Goal: Information Seeking & Learning: Learn about a topic

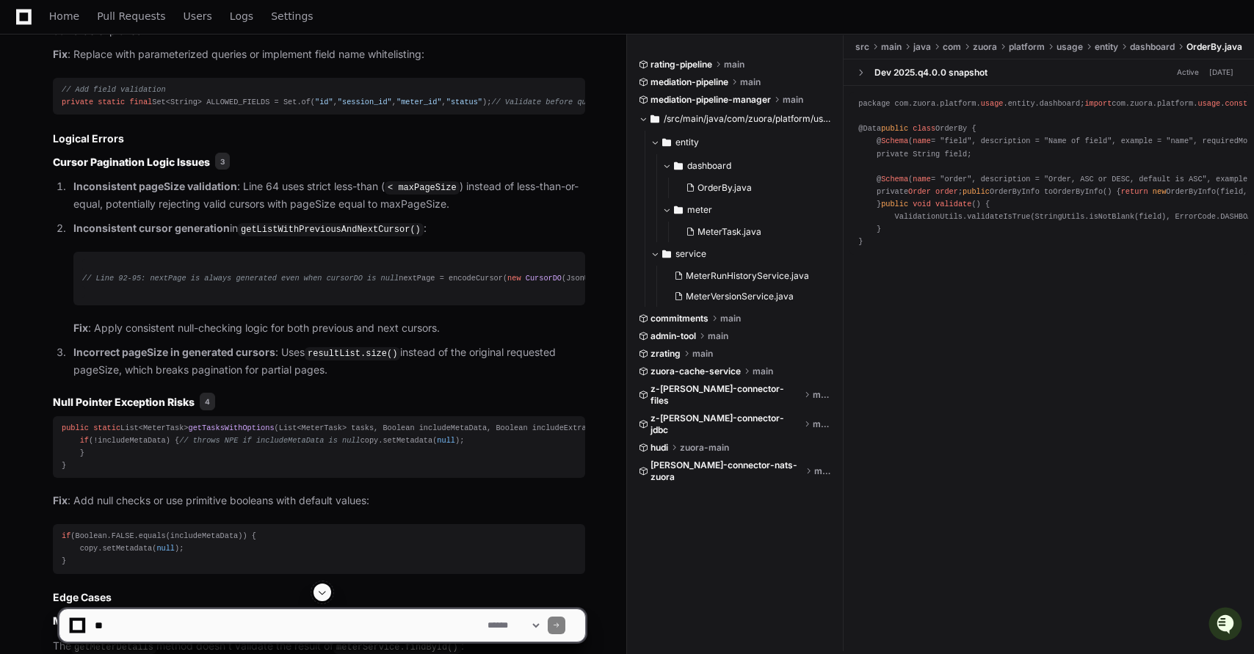
scroll to position [1652, 0]
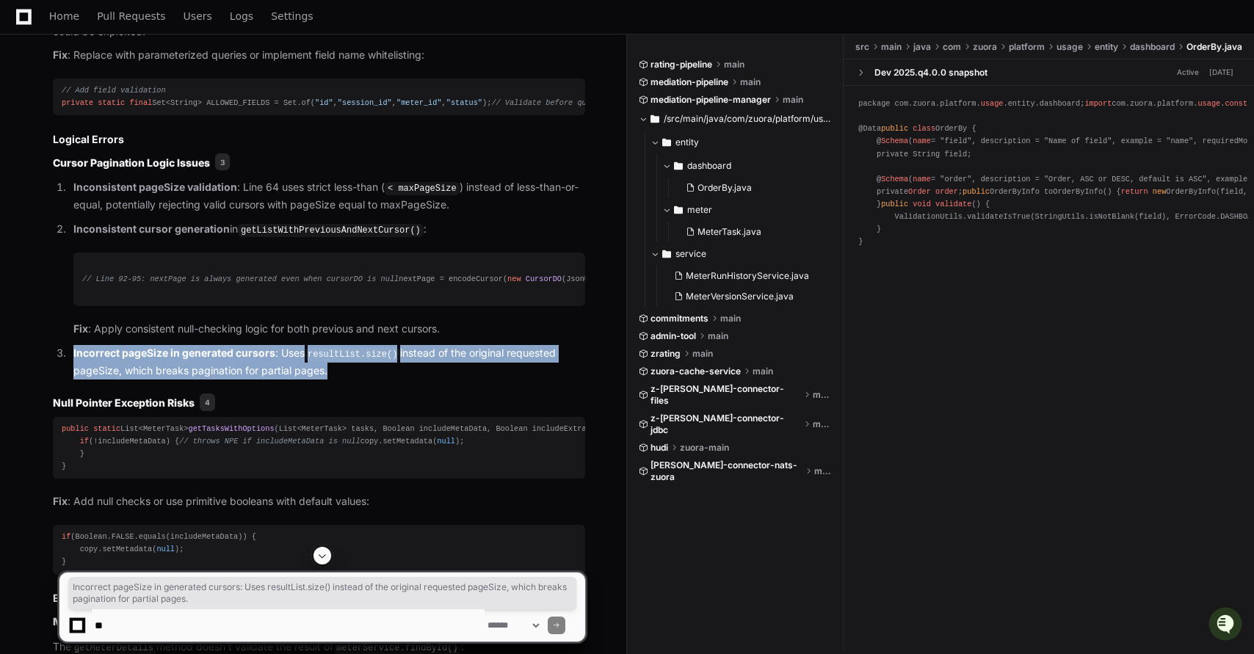
drag, startPoint x: 74, startPoint y: 421, endPoint x: 344, endPoint y: 449, distance: 270.9
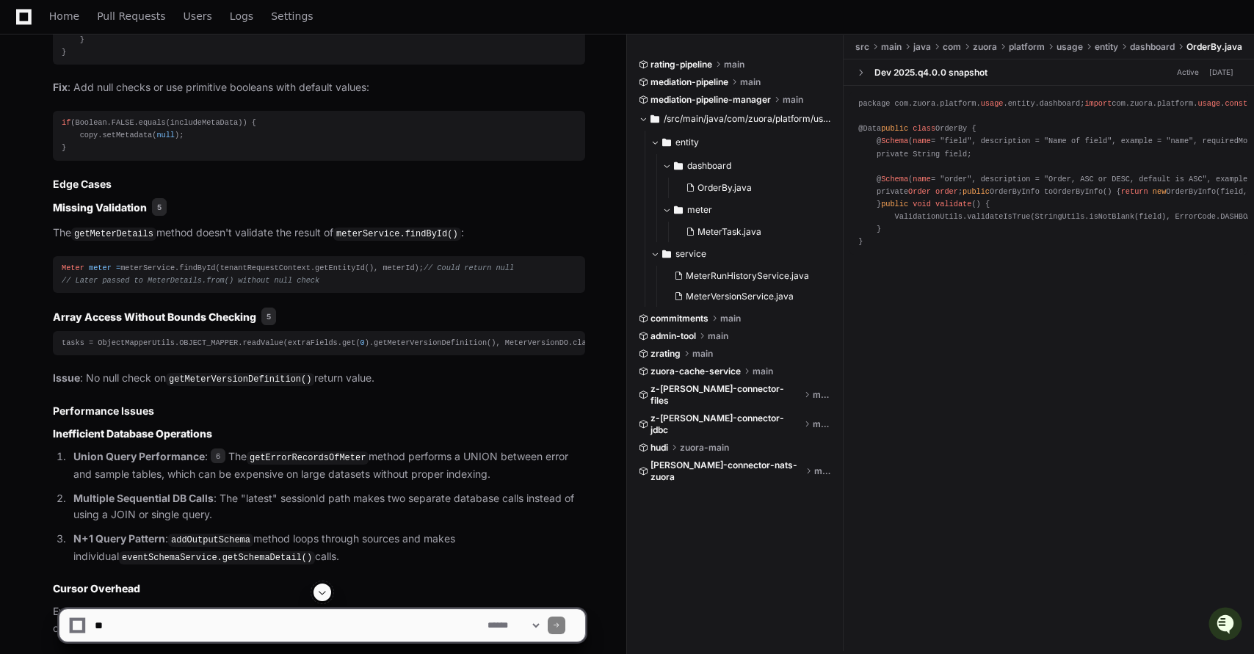
scroll to position [2067, 0]
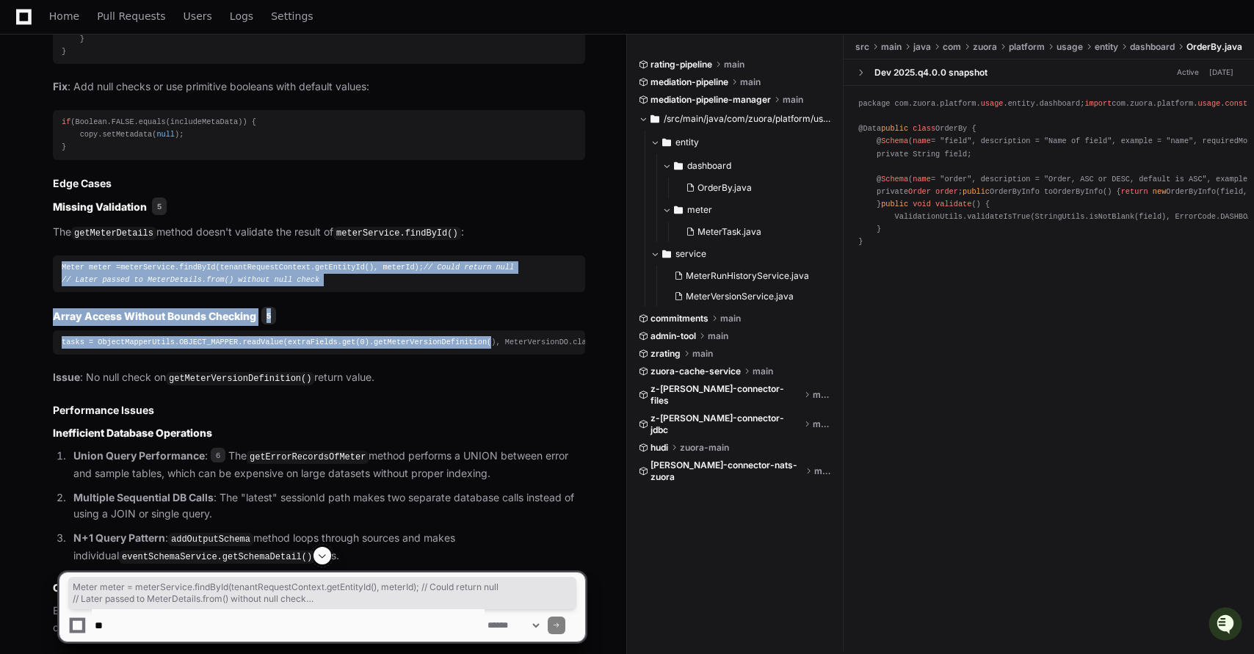
drag, startPoint x: 62, startPoint y: 354, endPoint x: 491, endPoint y: 439, distance: 437.1
click at [491, 439] on article "Based on my comprehensive analysis of this pull request, I've identified severa…" at bounding box center [319, 337] width 532 height 1911
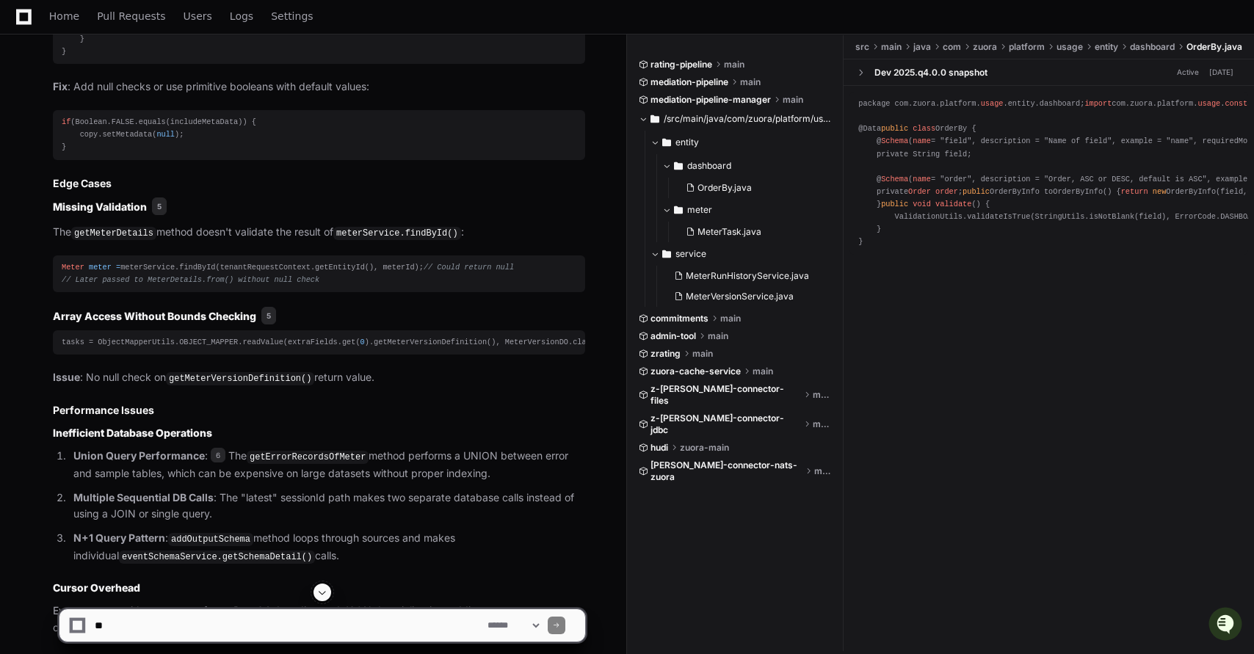
click at [490, 355] on pre "tasks = ObjectMapperUtils.OBJECT_MAPPER.readValue(extraFields.get( 0 ).getMeter…" at bounding box center [319, 342] width 532 height 24
click at [229, 385] on code "getMeterVersionDefinition()" at bounding box center [240, 378] width 148 height 13
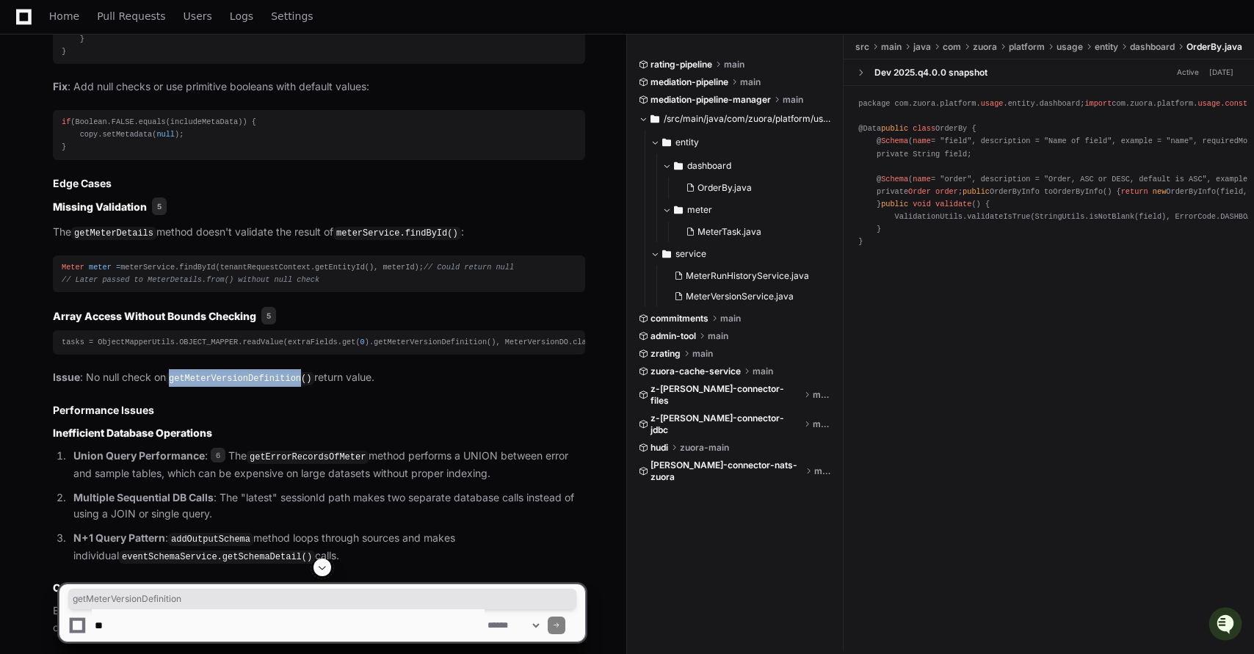
click at [229, 385] on code "getMeterVersionDefinition()" at bounding box center [240, 378] width 148 height 13
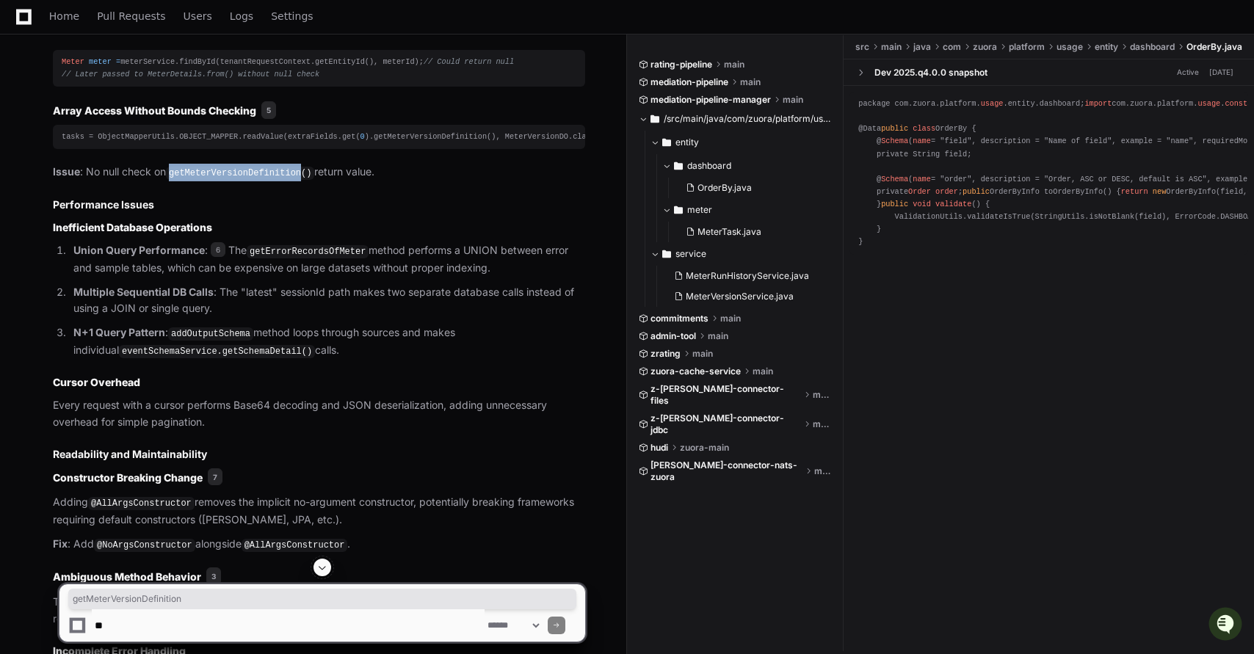
scroll to position [2287, 0]
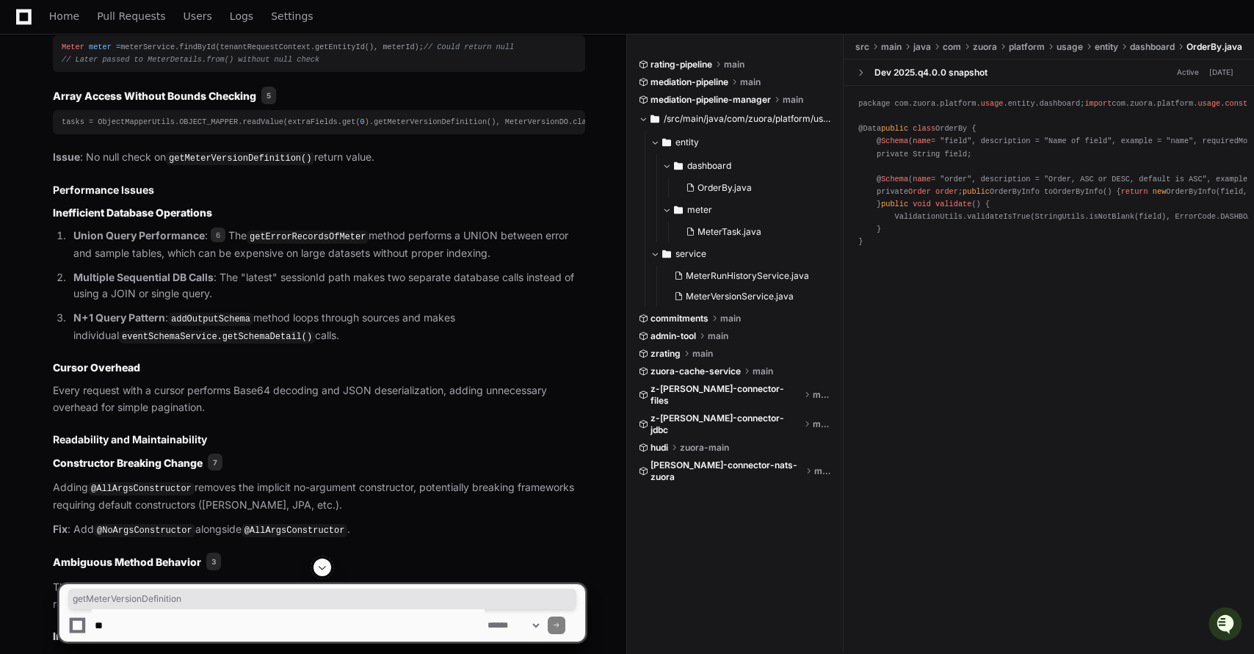
click at [270, 303] on p "Multiple Sequential DB Calls : The "latest" sessionId path makes two separate d…" at bounding box center [329, 286] width 512 height 34
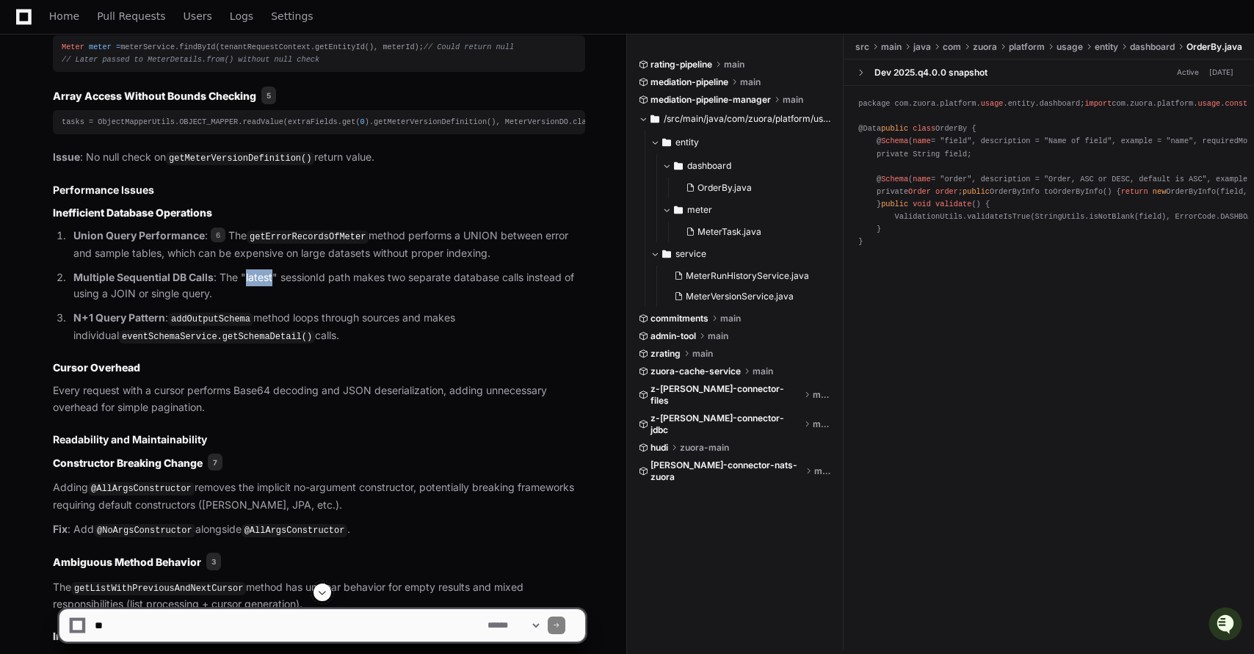
click at [270, 303] on p "Multiple Sequential DB Calls : The "latest" sessionId path makes two separate d…" at bounding box center [329, 286] width 512 height 34
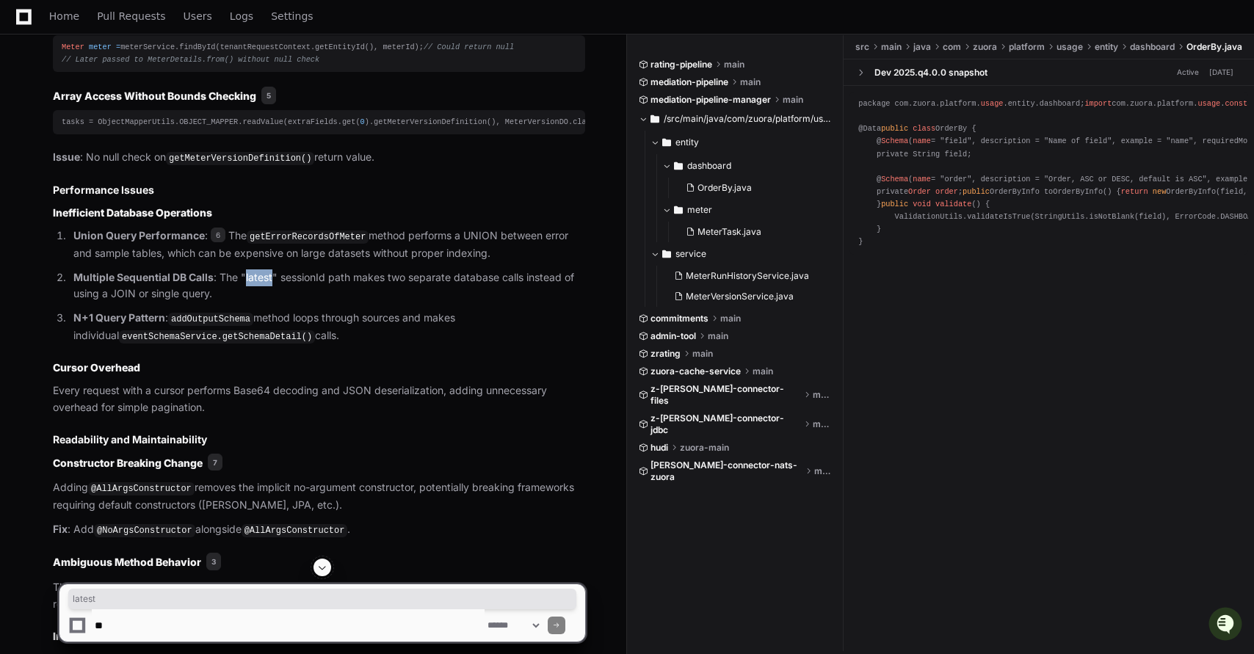
copy p "latest"
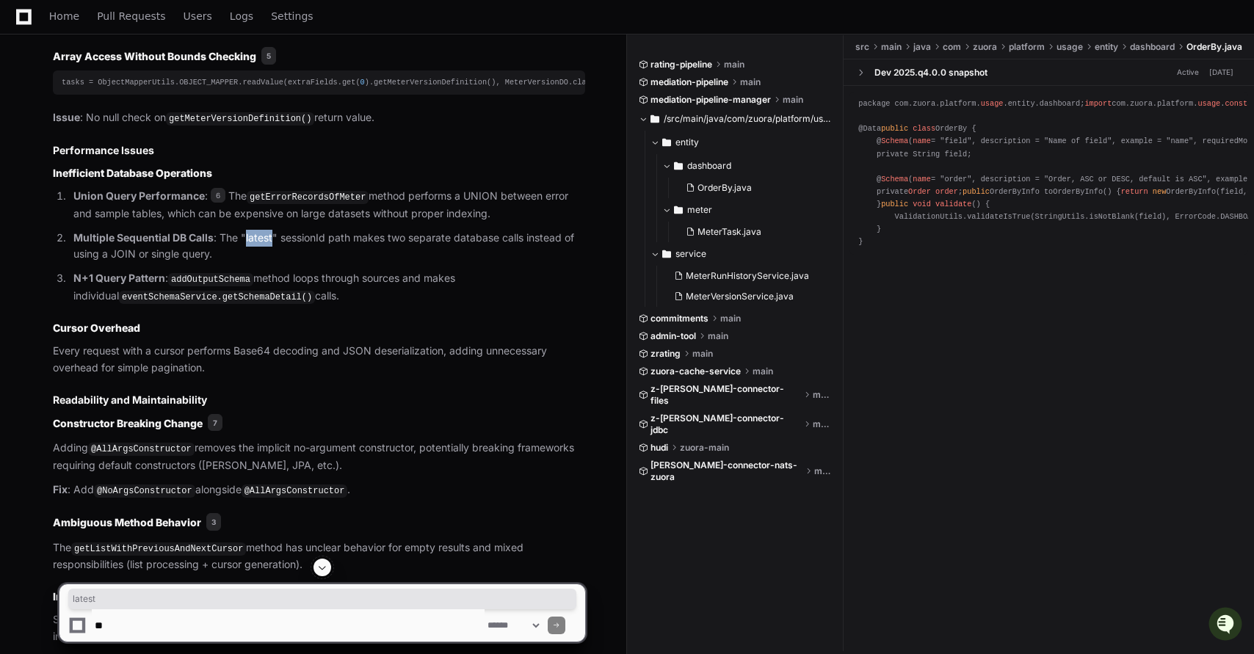
scroll to position [2331, 0]
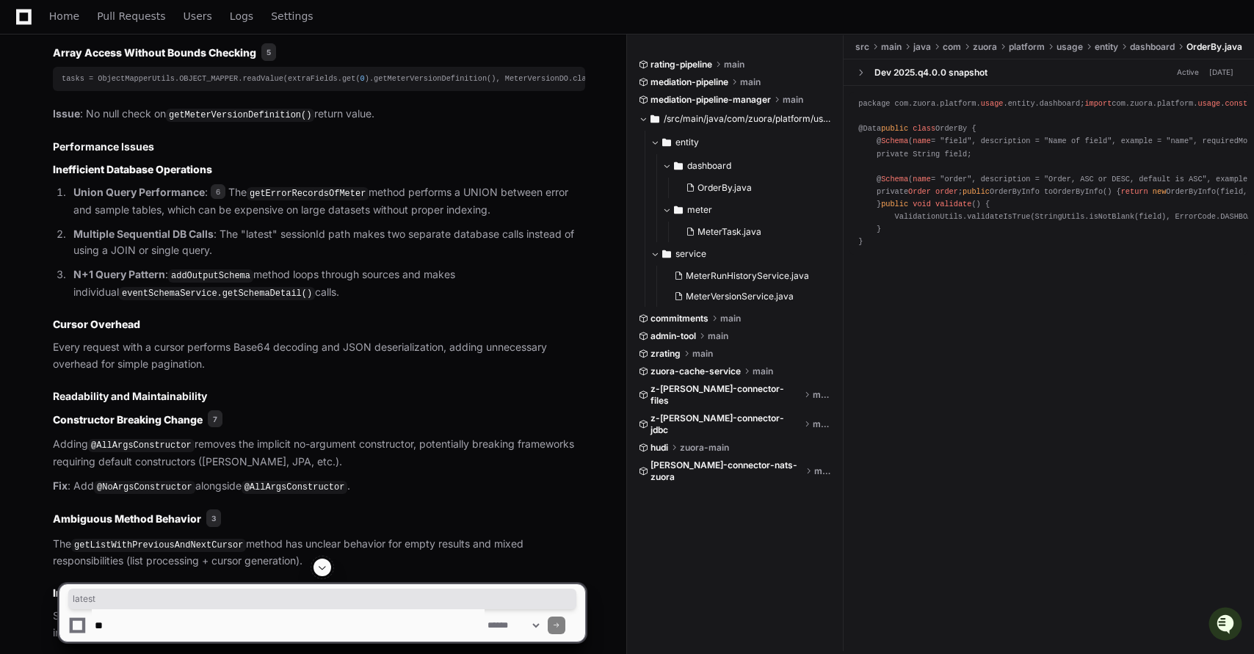
click at [233, 283] on code "addOutputSchema" at bounding box center [210, 275] width 85 height 13
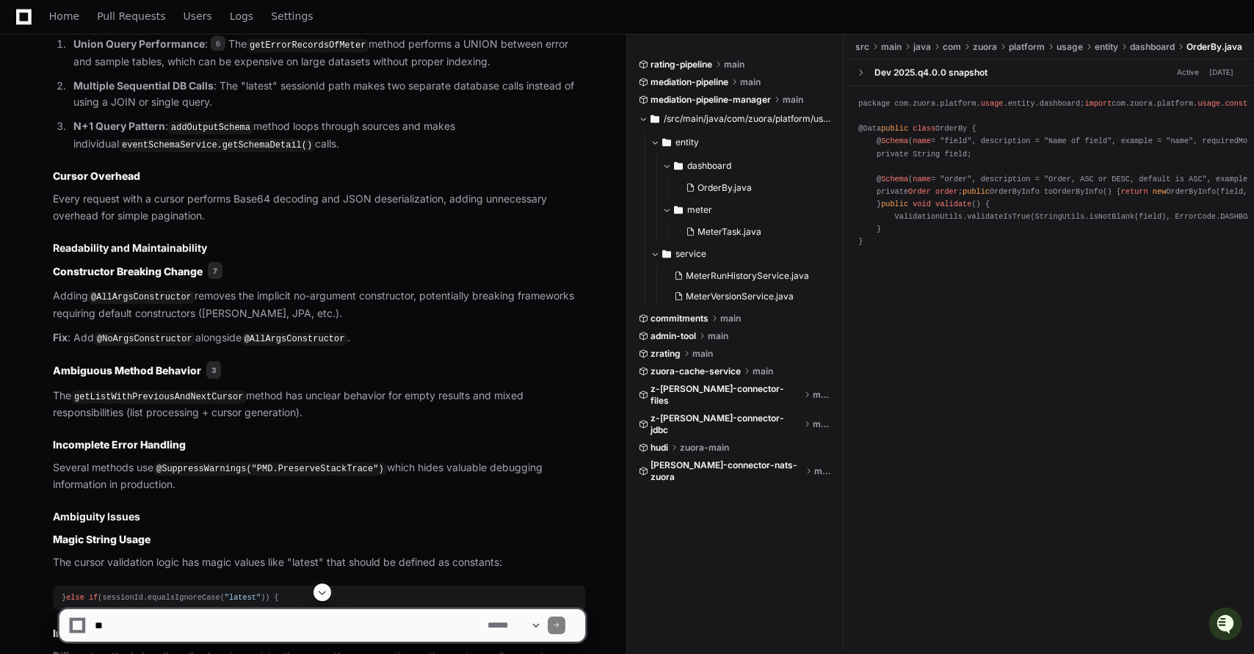
scroll to position [2480, 0]
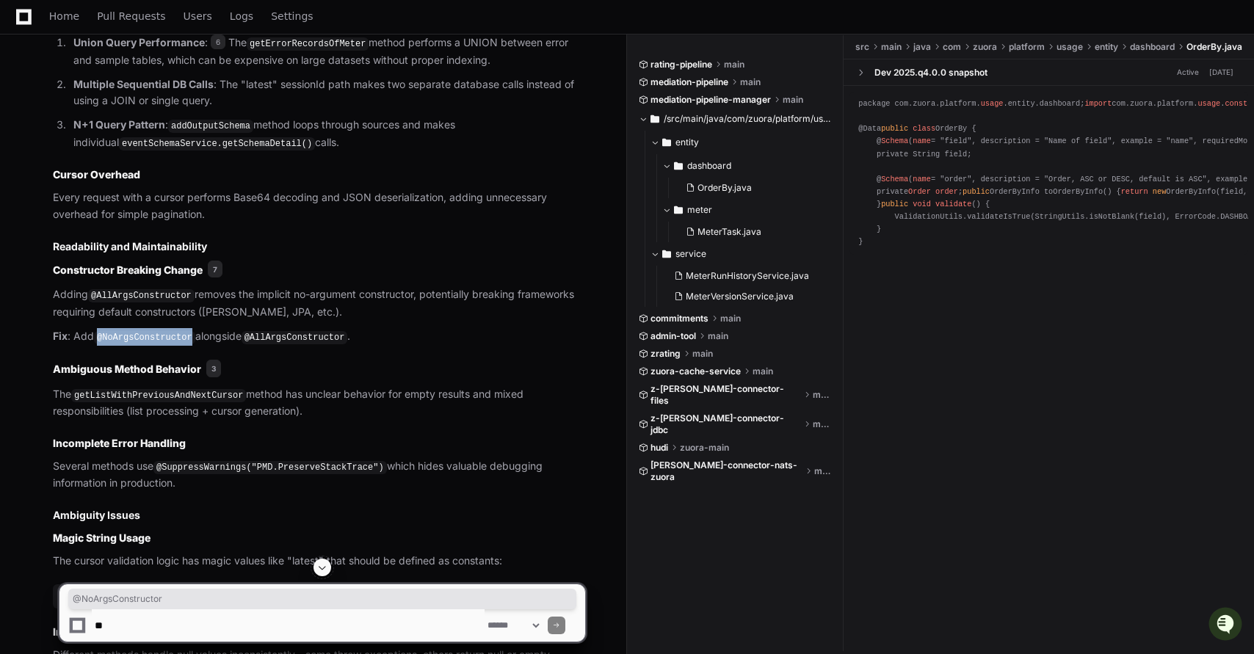
drag, startPoint x: 98, startPoint y: 428, endPoint x: 194, endPoint y: 428, distance: 95.4
click at [194, 344] on code "@NoArgsConstructor" at bounding box center [144, 337] width 101 height 13
copy code "@NoArgsConstructor"
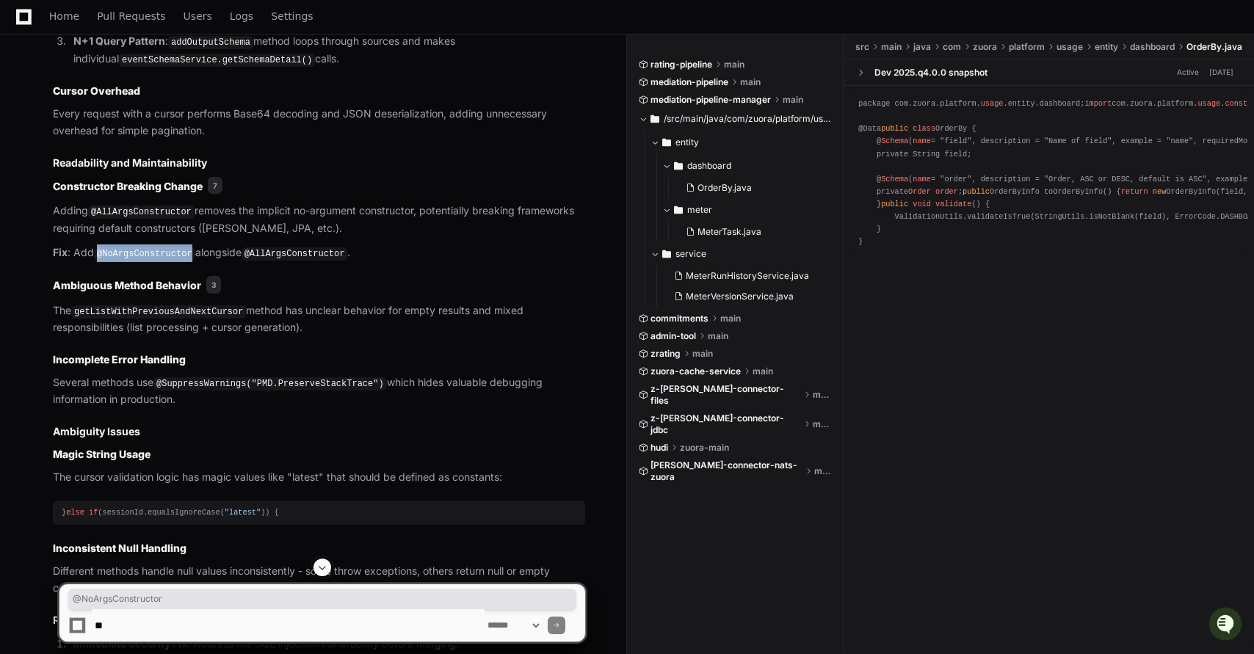
scroll to position [2572, 0]
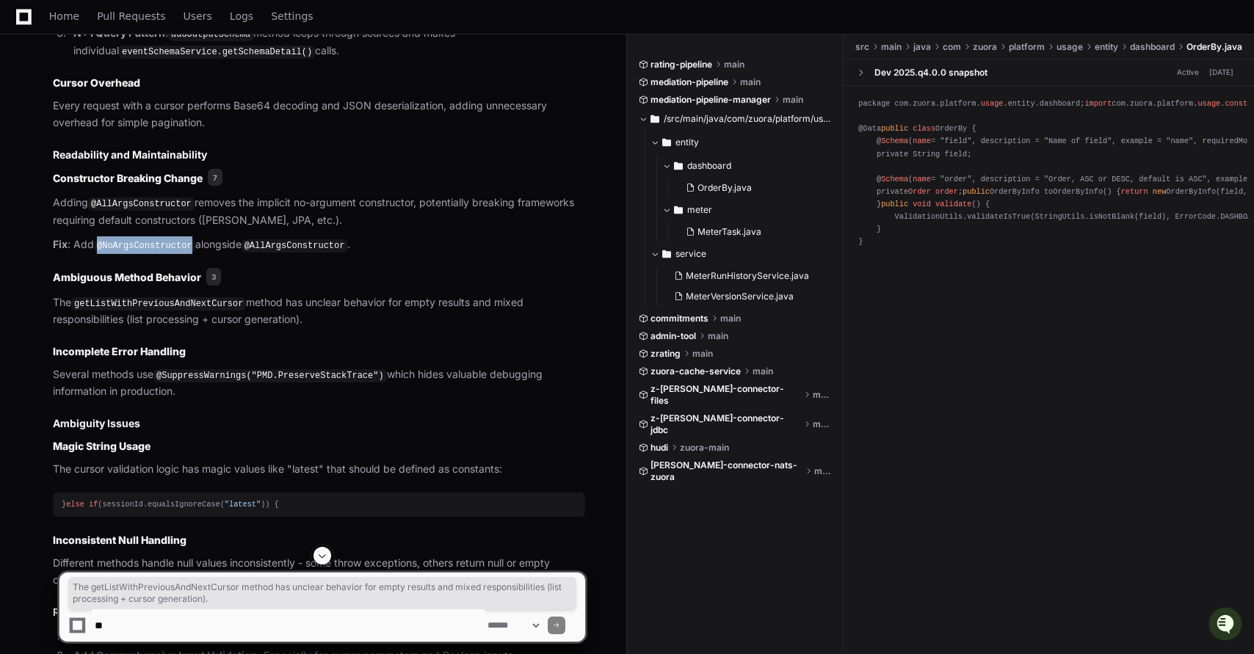
drag, startPoint x: 48, startPoint y: 386, endPoint x: 363, endPoint y: 413, distance: 316.1
click at [137, 621] on textarea at bounding box center [288, 625] width 393 height 32
type textarea "**********"
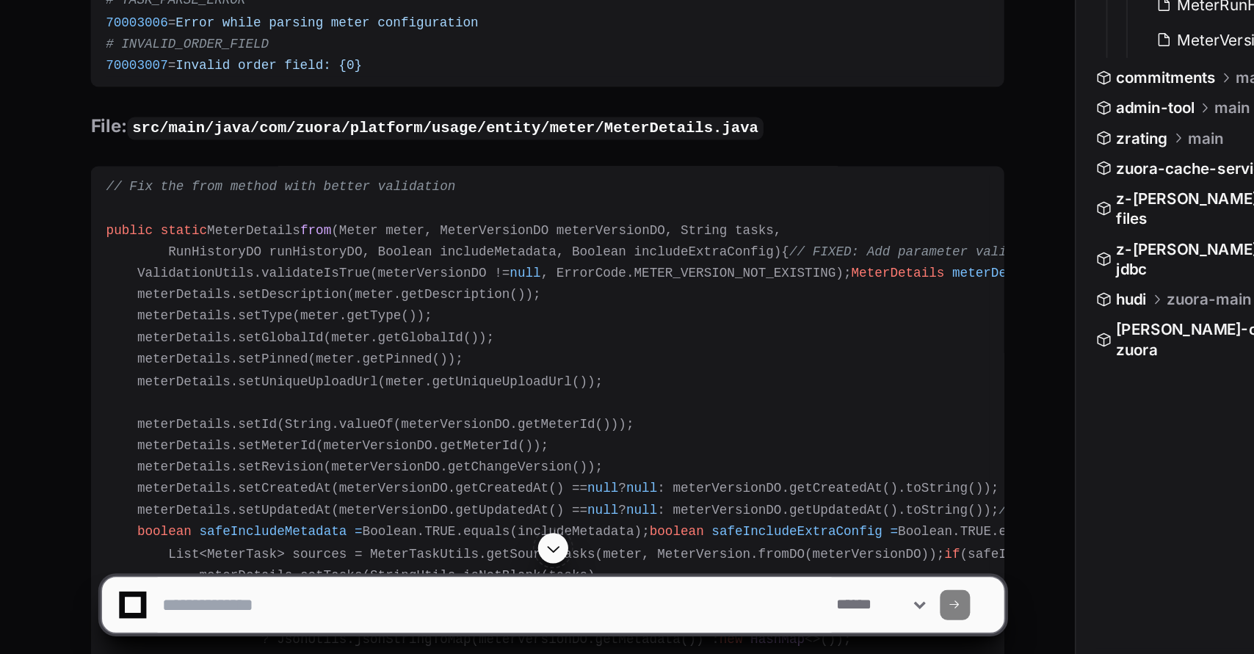
scroll to position [6609, 0]
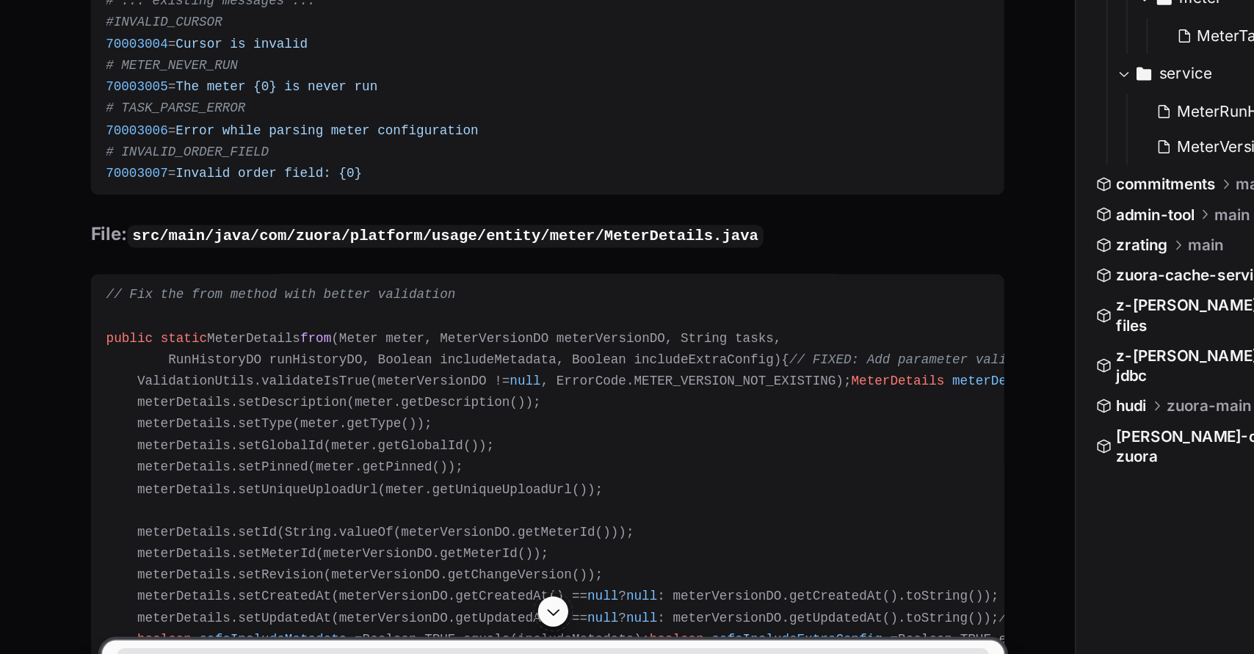
drag, startPoint x: 117, startPoint y: 363, endPoint x: 229, endPoint y: 360, distance: 112.4
copy div ".filter(Objects::nonNull)"
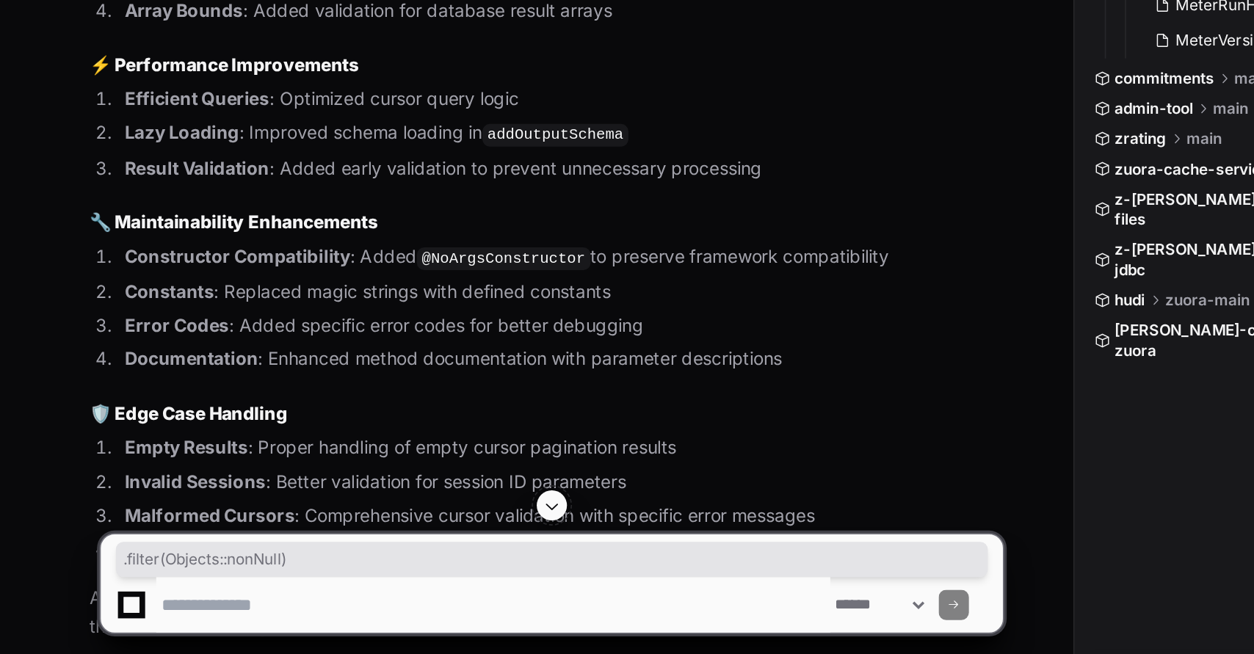
scroll to position [8740, 0]
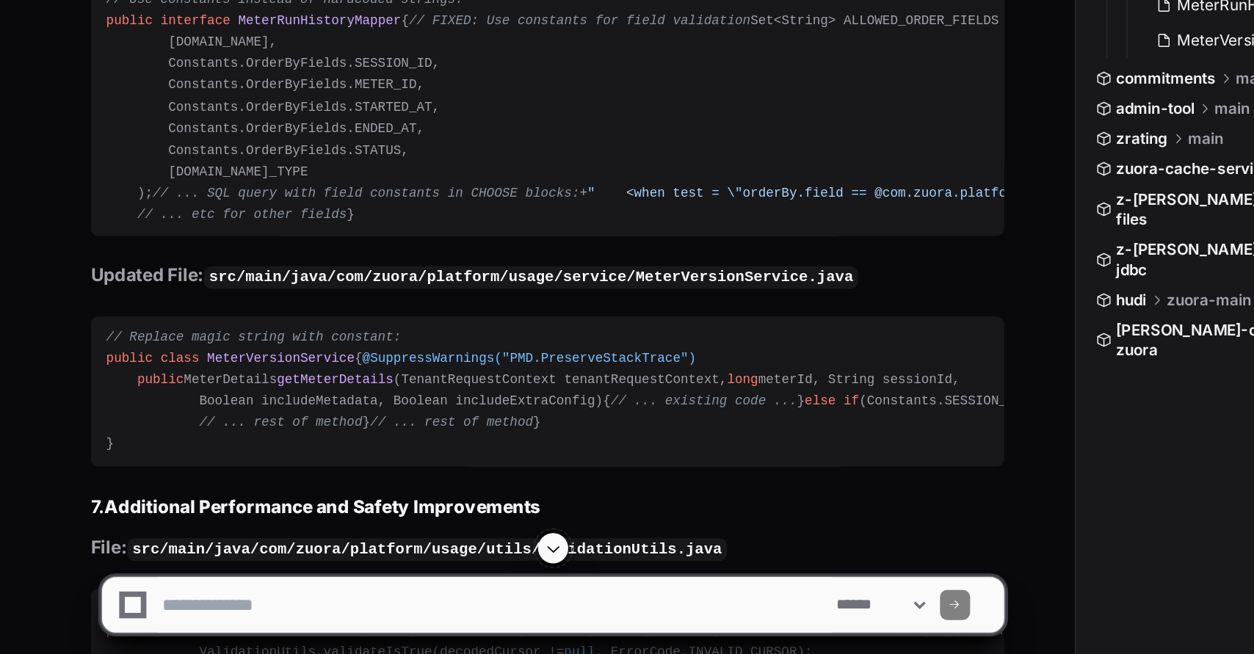
scroll to position [7750, 0]
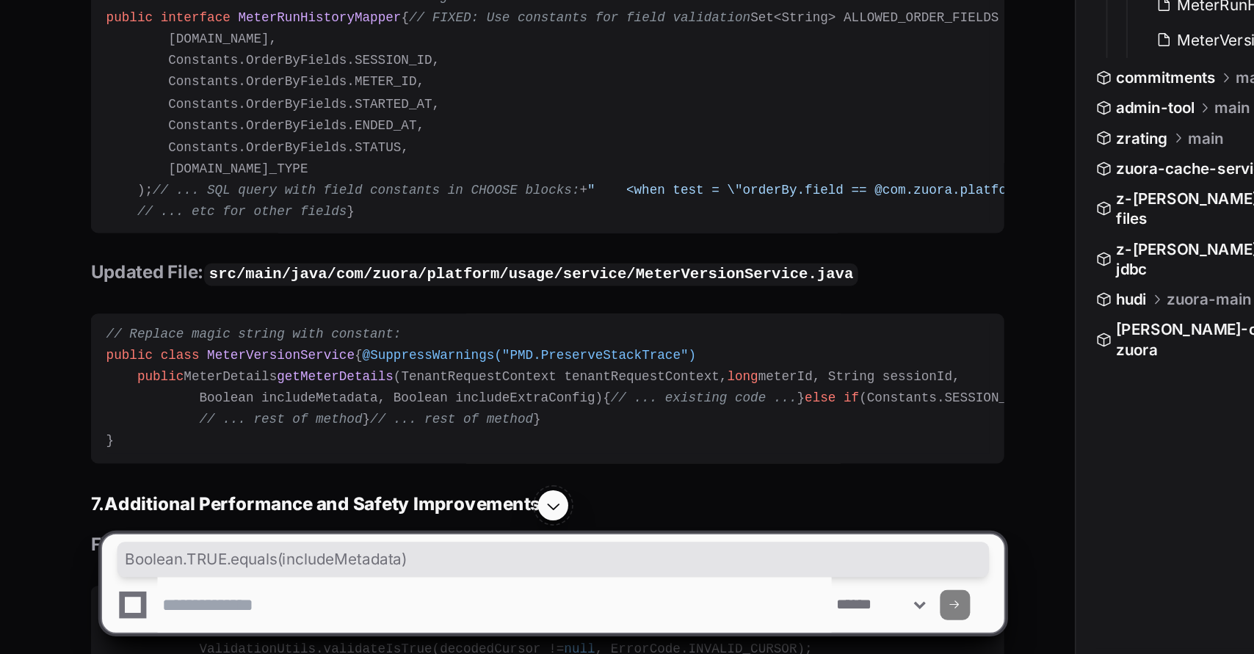
drag, startPoint x: 235, startPoint y: 394, endPoint x: 399, endPoint y: 393, distance: 163.7
copy div "Boolean.TRUE.equals(includeMetadata)"
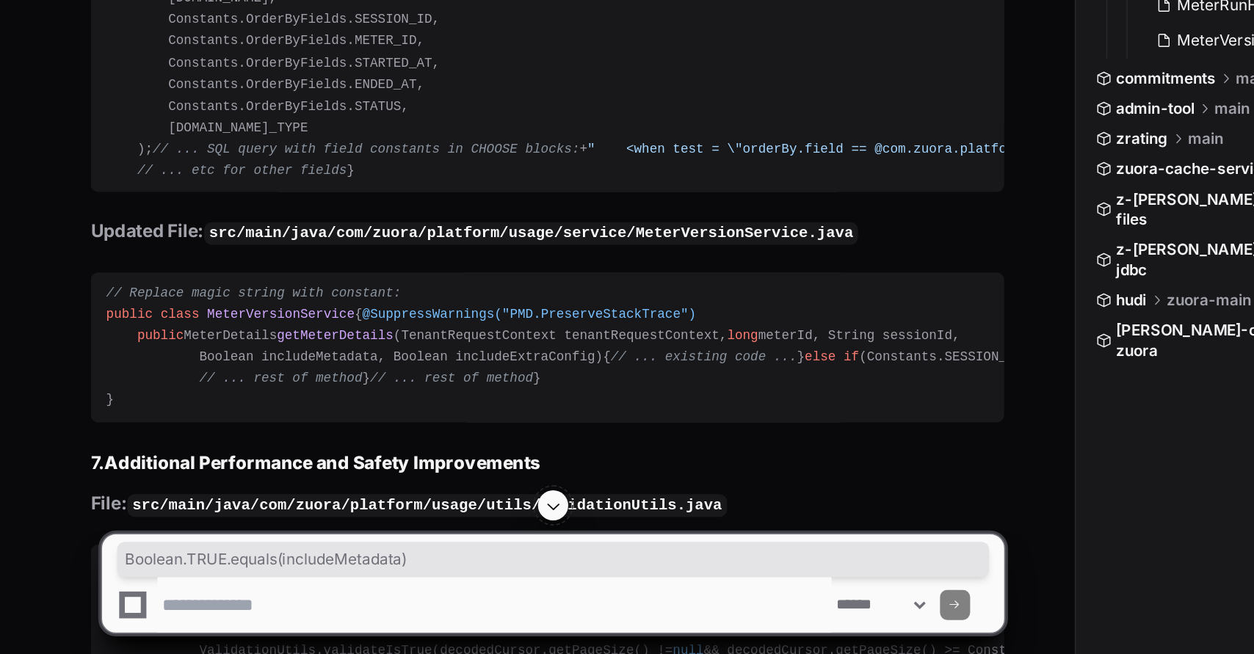
scroll to position [7775, 0]
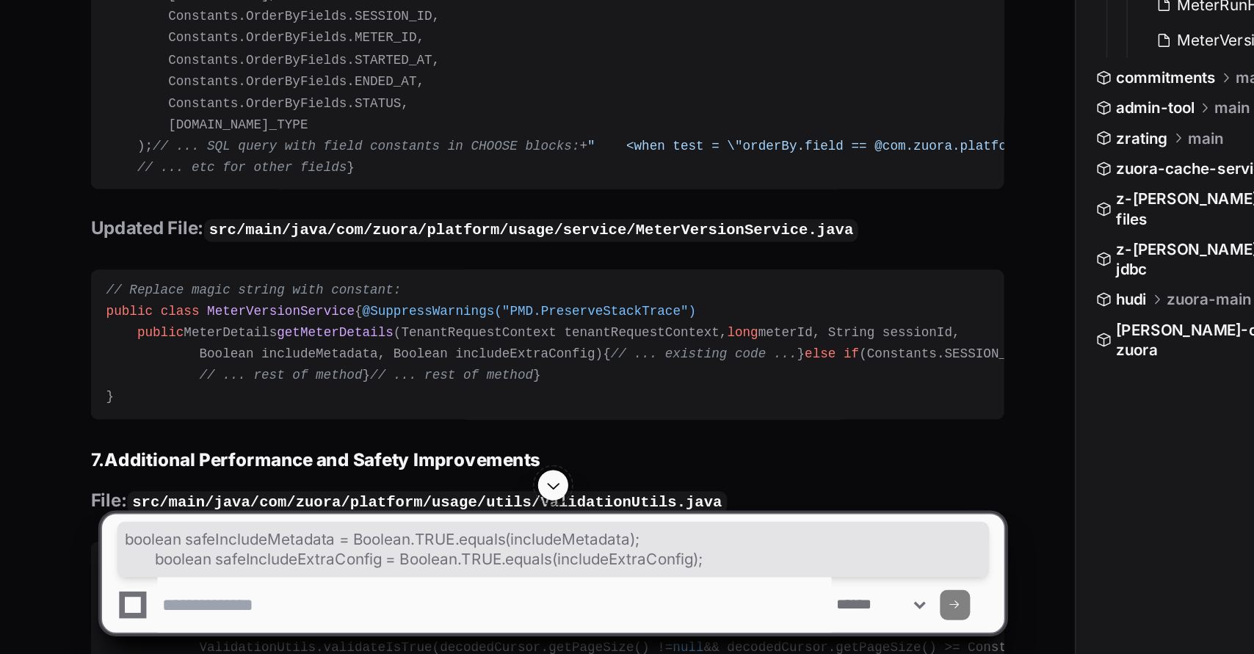
drag, startPoint x: 97, startPoint y: 371, endPoint x: 450, endPoint y: 380, distance: 353.2
copy div "boolean safeIncludeMetadata = Boolean.TRUE.equals(includeMetadata); boolean saf…"
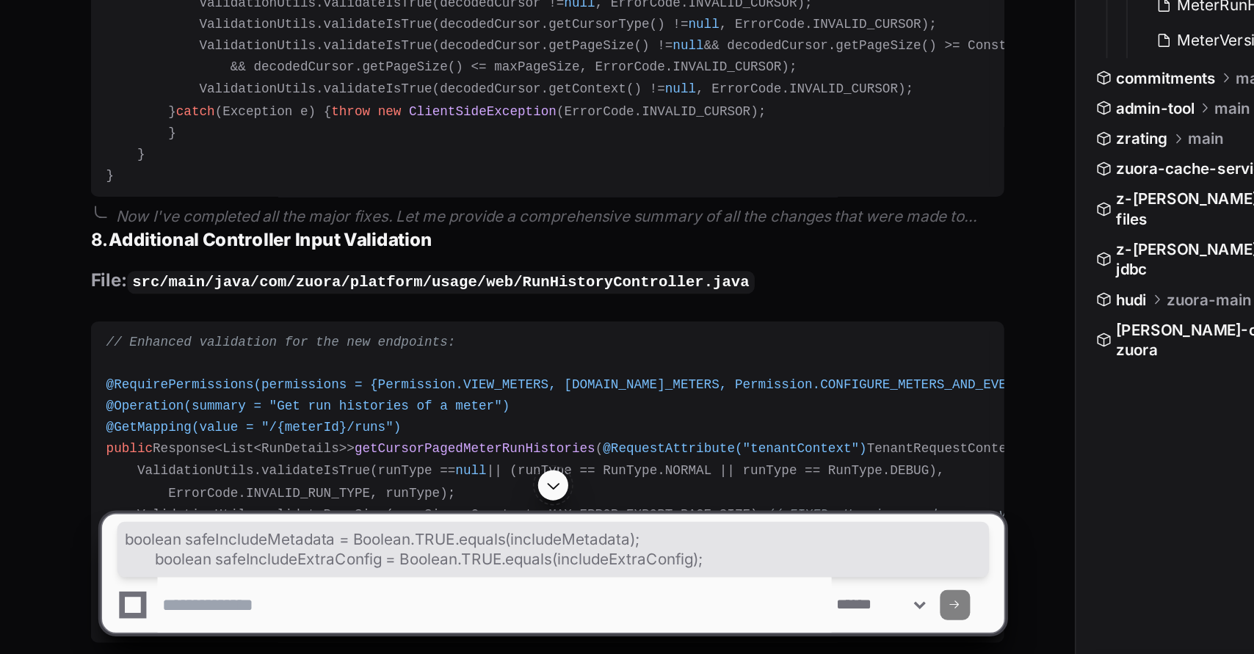
scroll to position [8126, 0]
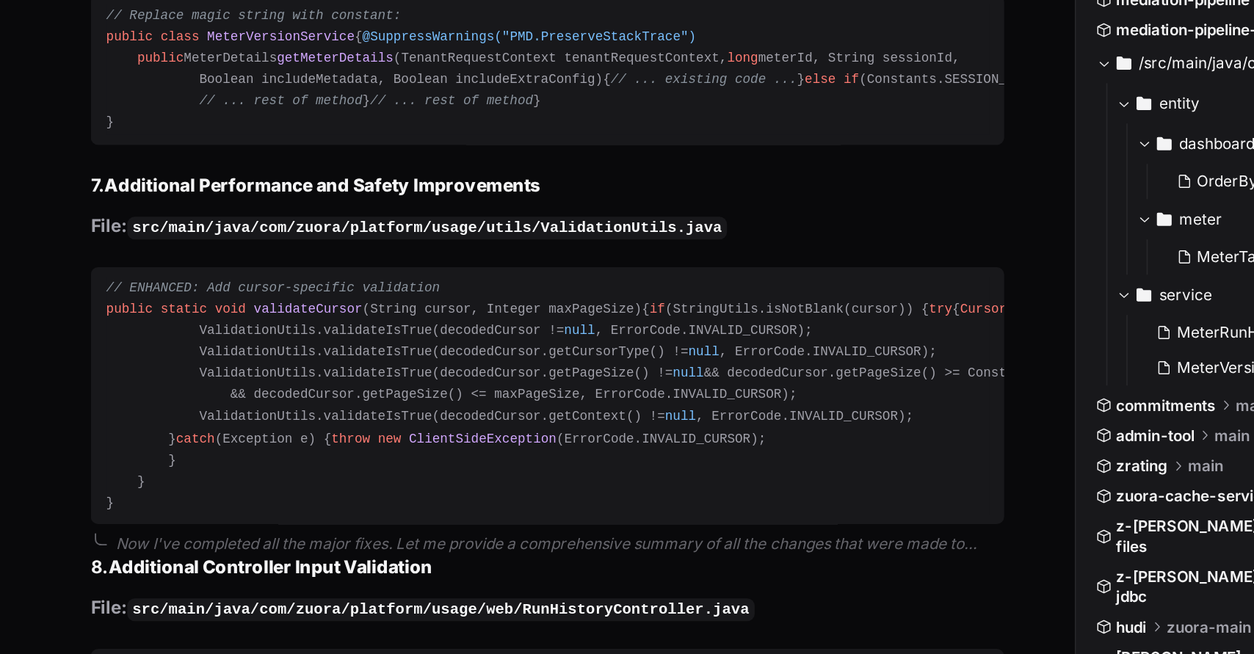
drag, startPoint x: 79, startPoint y: 197, endPoint x: 147, endPoint y: 413, distance: 227.1
copy div "private void addOutputSchema (TenantRequestContext tenantRequestContext, List<M…"
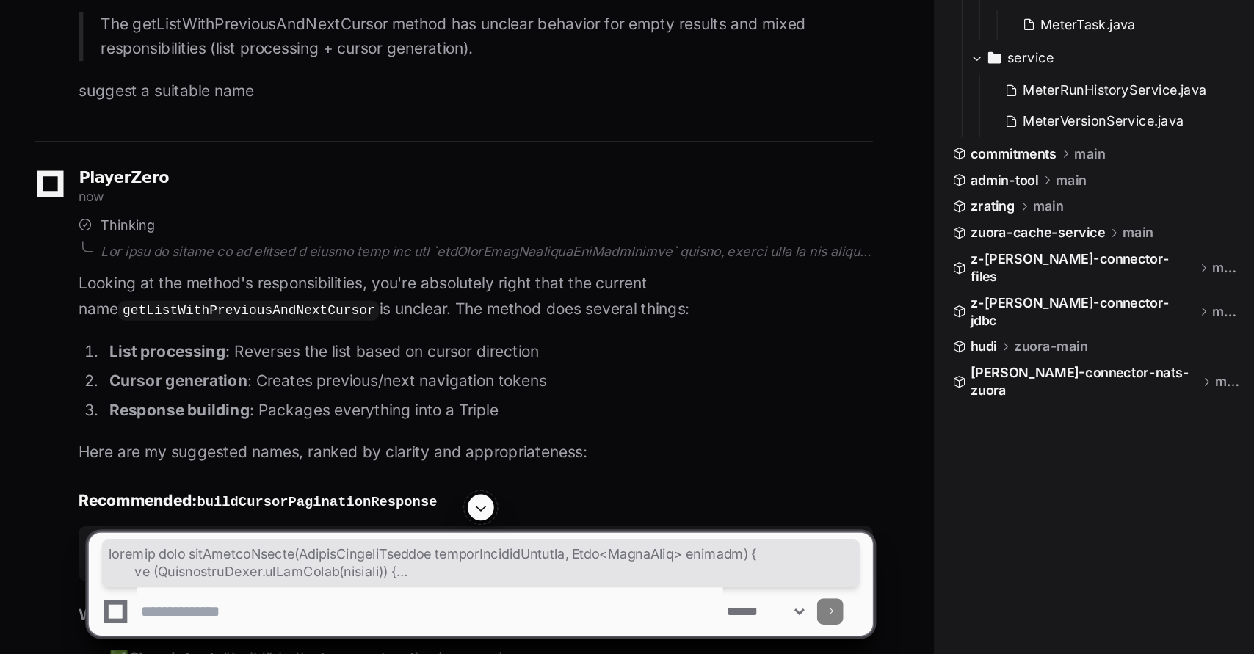
scroll to position [9254, 0]
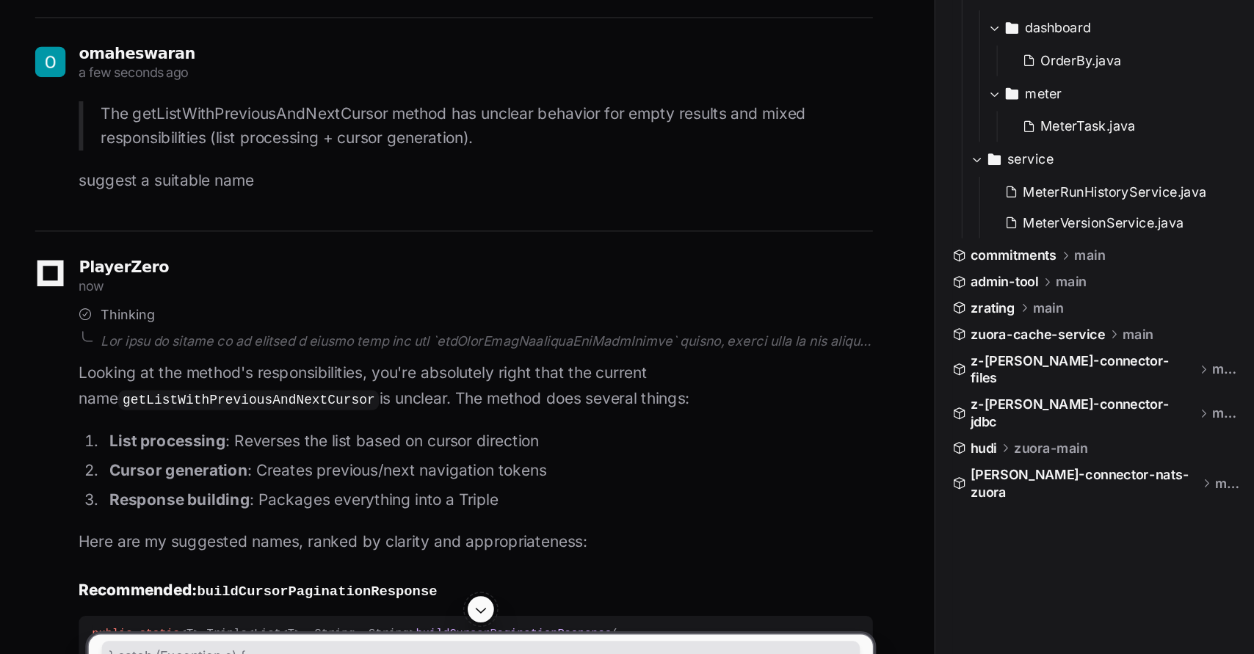
drag, startPoint x: 79, startPoint y: 406, endPoint x: 89, endPoint y: 439, distance: 34.6
copy div "} catch (Exception e) { // FIXED: Better error handling for JSON parsing throw …"
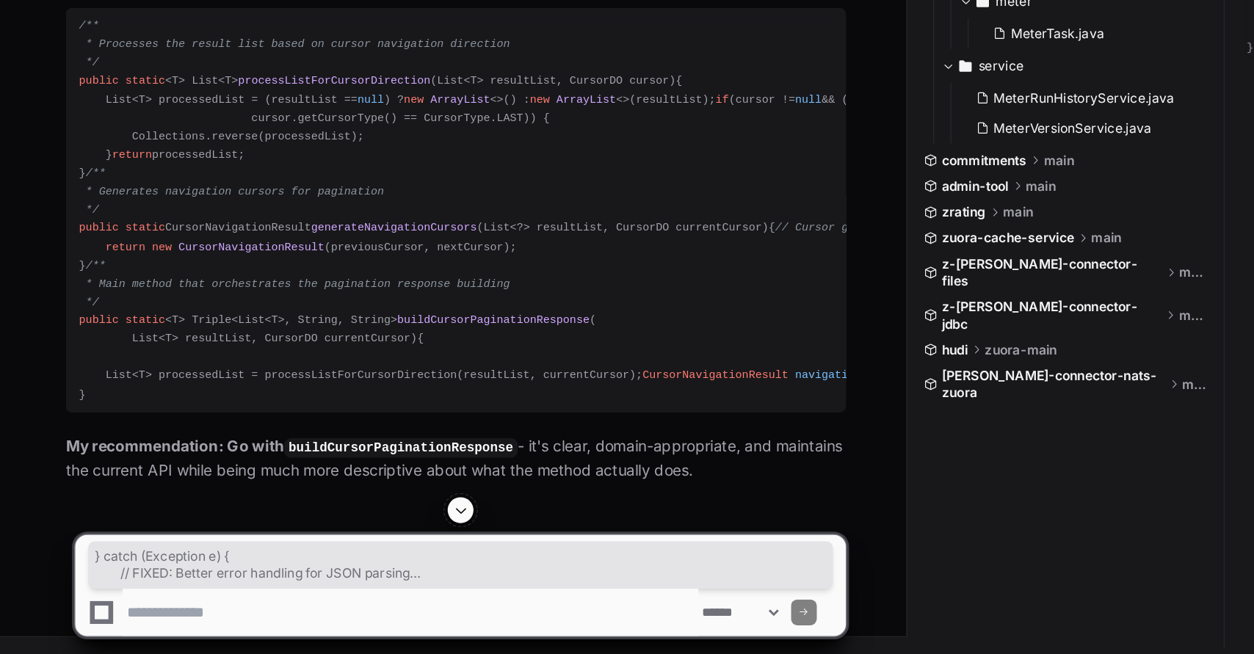
scroll to position [12740, 0]
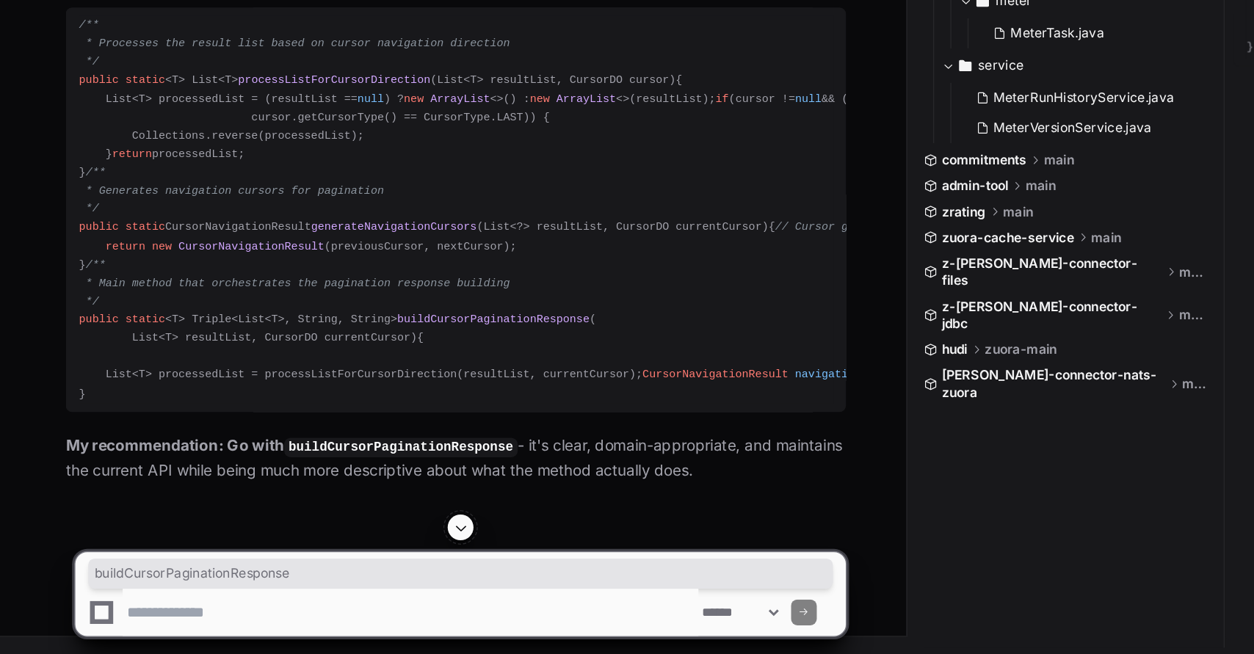
copy span "buildCursorPaginationResponse"
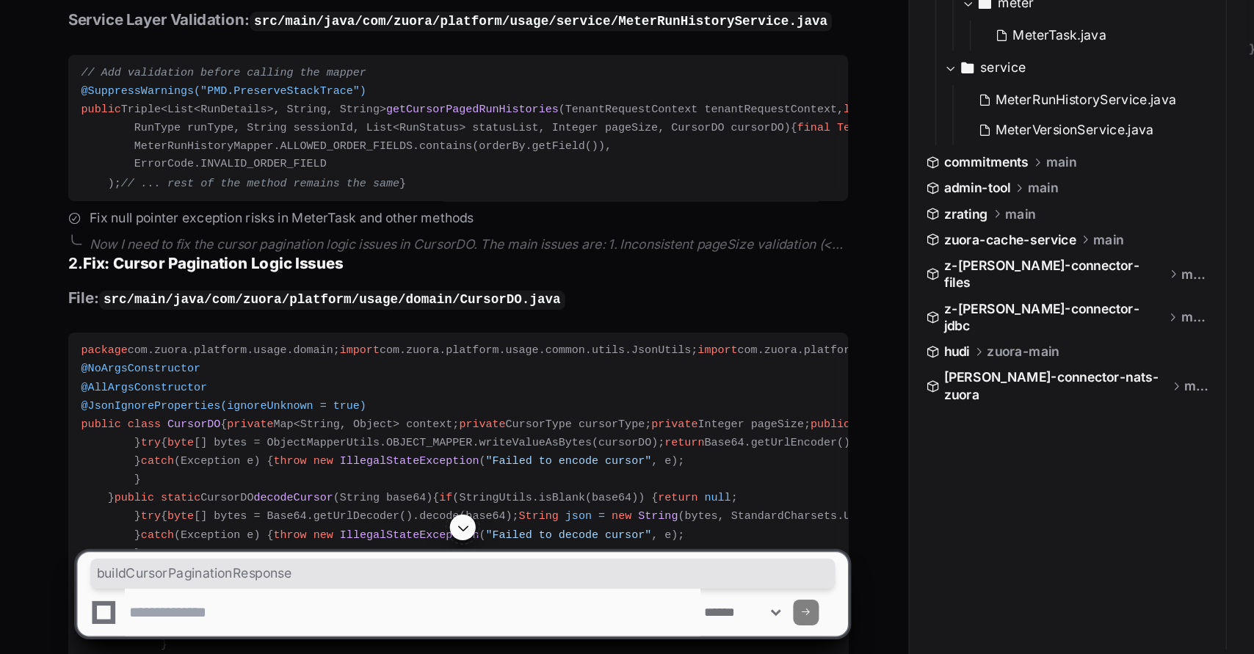
scroll to position [4248, 0]
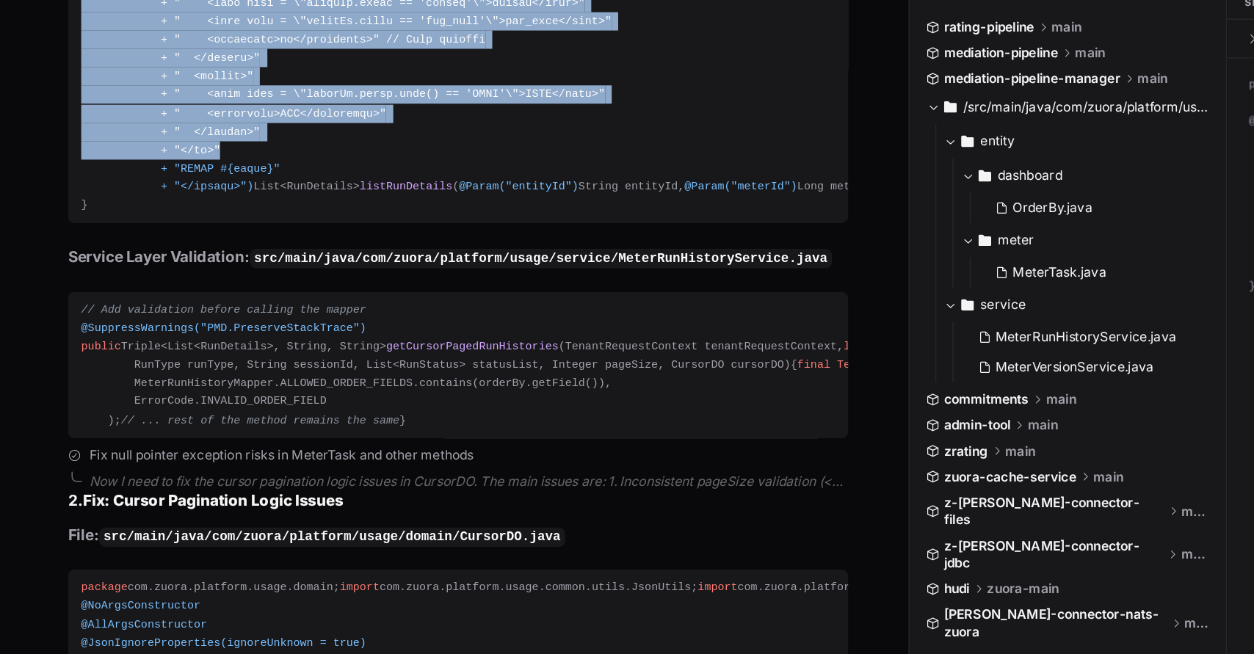
drag, startPoint x: 116, startPoint y: 99, endPoint x: 193, endPoint y: 300, distance: 215.4
copy span "+ "<if test = \"orderBy != null\">" + " ORDER BY " + " <choose>" + " <when test…"
